Goal: Information Seeking & Learning: Learn about a topic

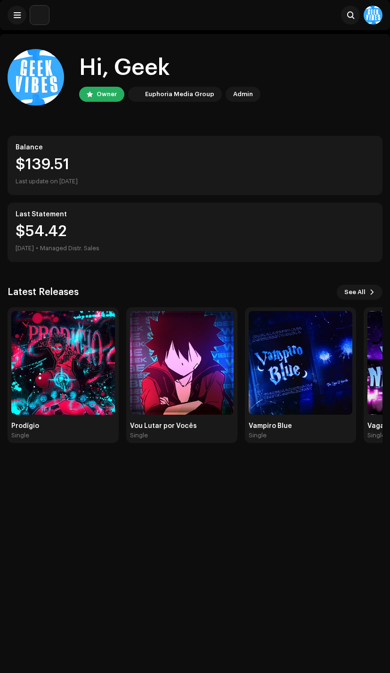
click at [60, 379] on img at bounding box center [63, 363] width 104 height 104
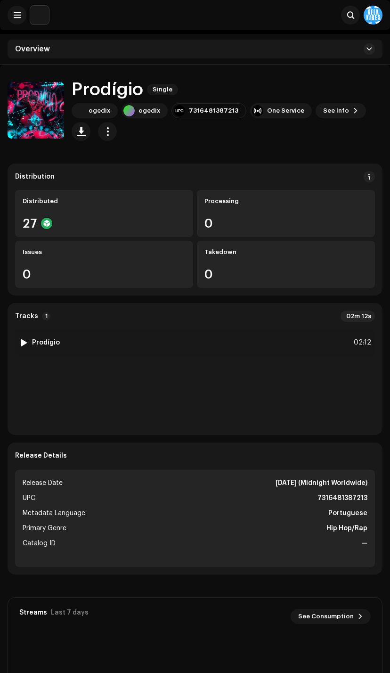
click at [211, 344] on div "1 Prodígio 02:12" at bounding box center [195, 342] width 360 height 26
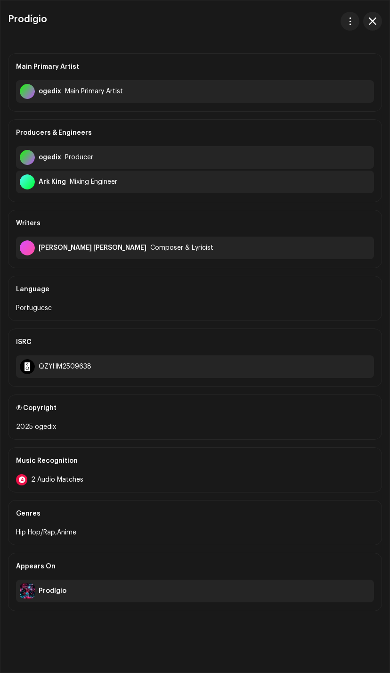
click at [196, 474] on div "Music Recognition" at bounding box center [195, 461] width 358 height 26
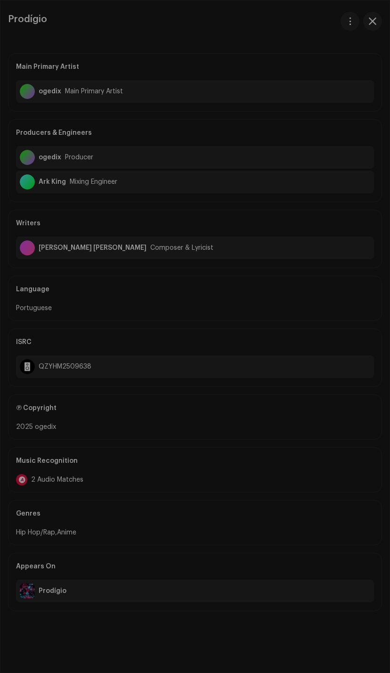
click at [238, 557] on div "Audio Recognition by Remix/Sample 2 All results require review/listening to avo…" at bounding box center [195, 336] width 390 height 673
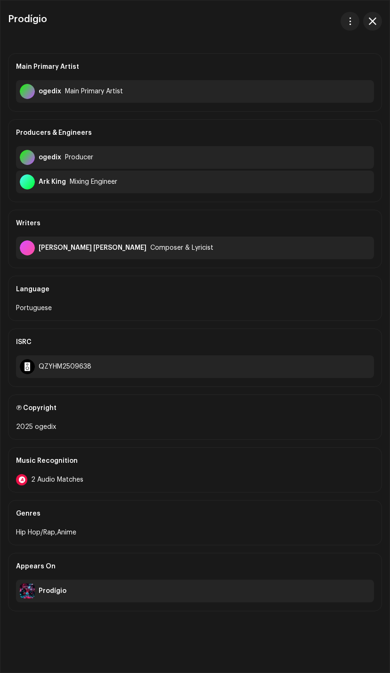
click at [385, 20] on div "Prodígio Main Primary Artist ogedix Main Primary Artist Producers & Engineers o…" at bounding box center [194, 336] width 389 height 672
click at [350, 169] on div "ogedix Producer" at bounding box center [195, 157] width 358 height 23
